Goal: Transaction & Acquisition: Subscribe to service/newsletter

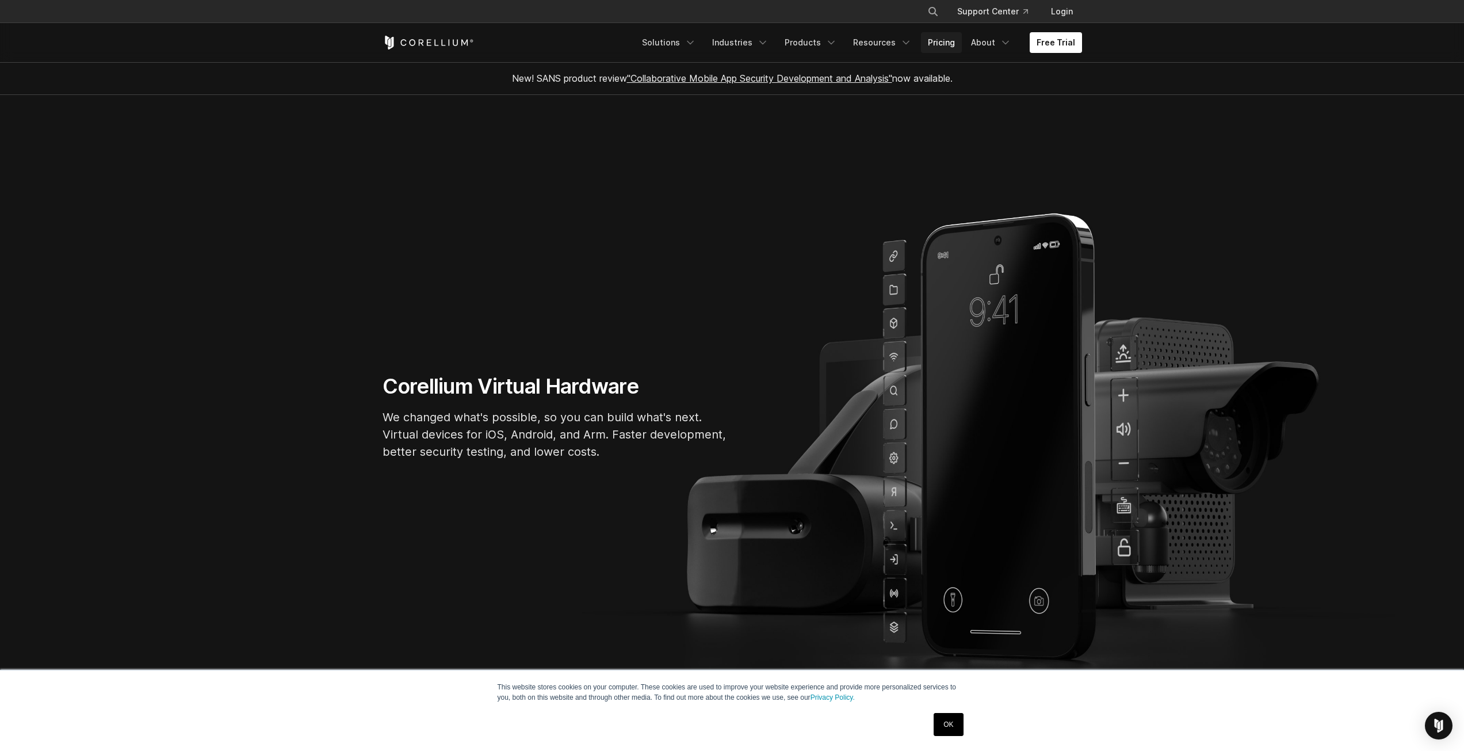
click at [937, 43] on link "Pricing" at bounding box center [941, 42] width 41 height 21
click at [1054, 36] on link "Free Trial" at bounding box center [1056, 42] width 52 height 21
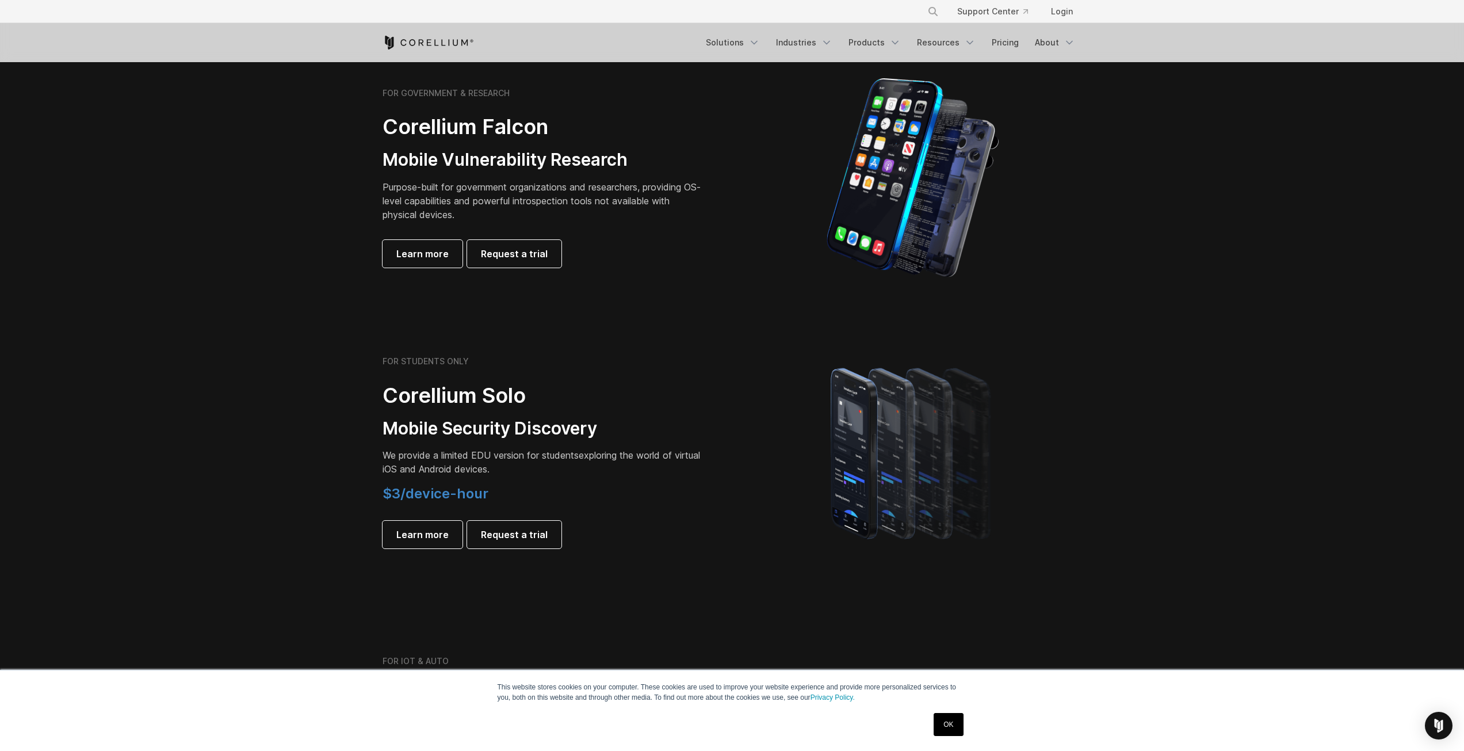
scroll to position [575, 0]
